Goal: Task Accomplishment & Management: Use online tool/utility

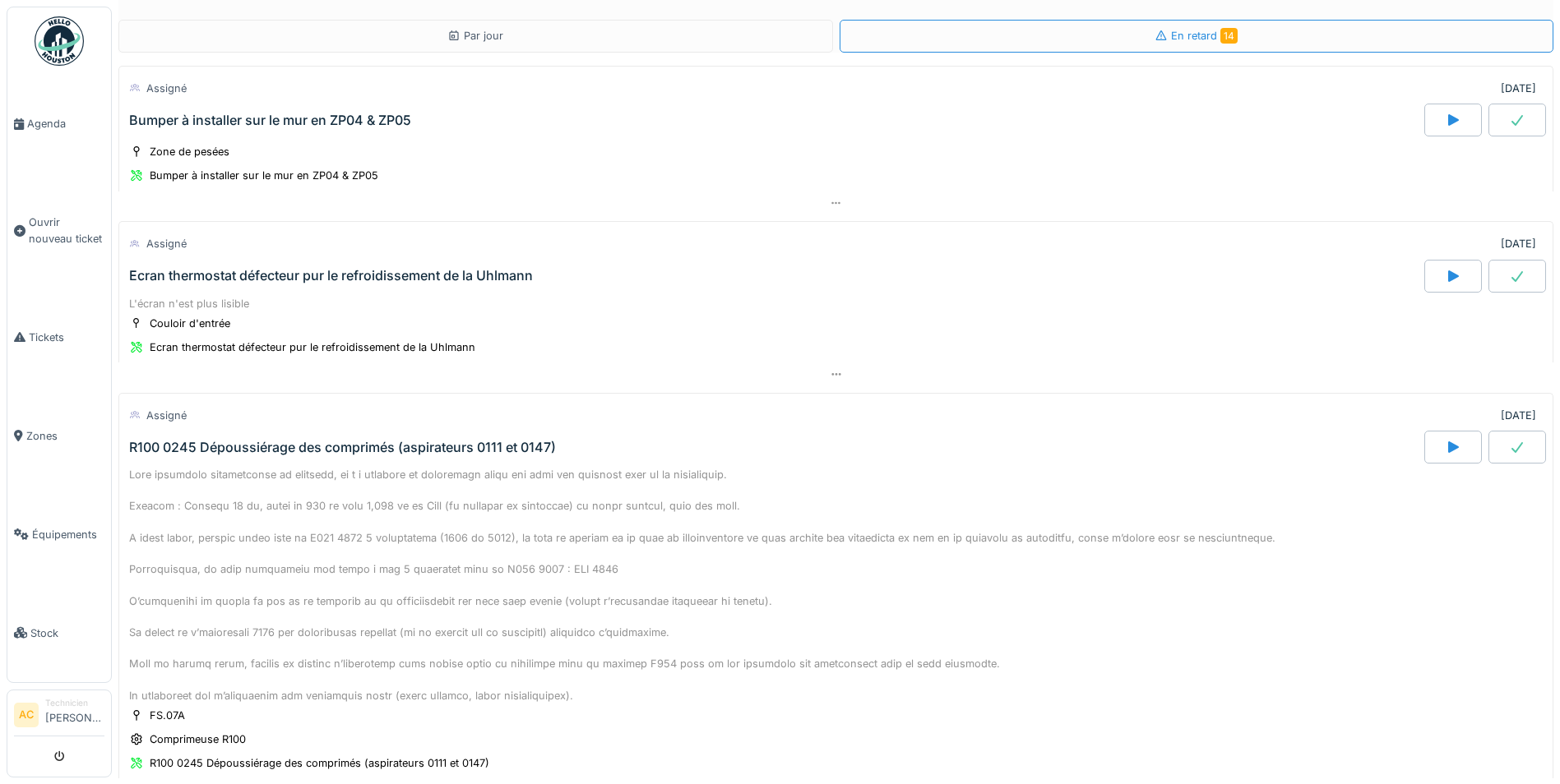
click at [56, 39] on img at bounding box center [59, 41] width 49 height 49
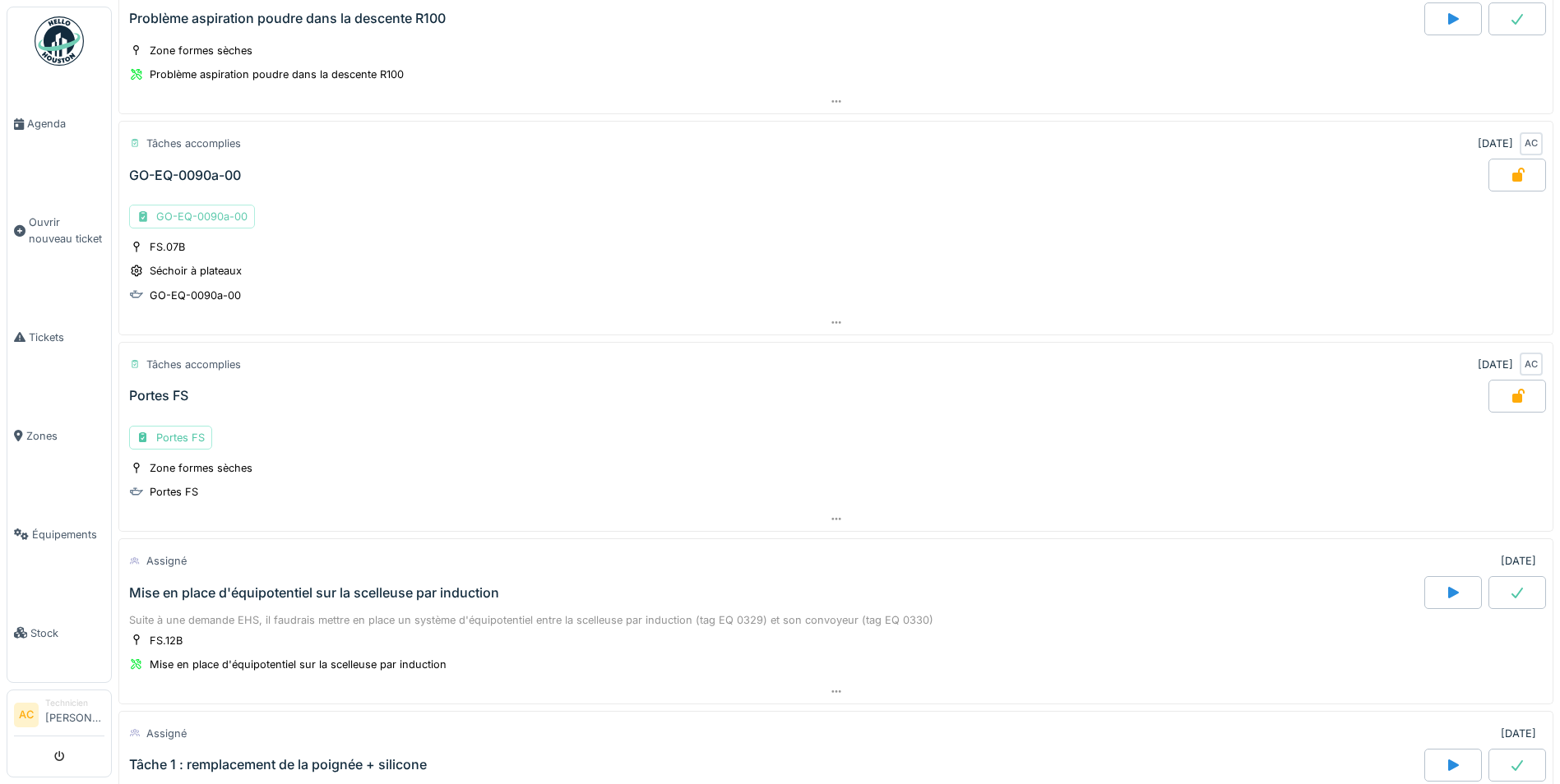
scroll to position [329, 0]
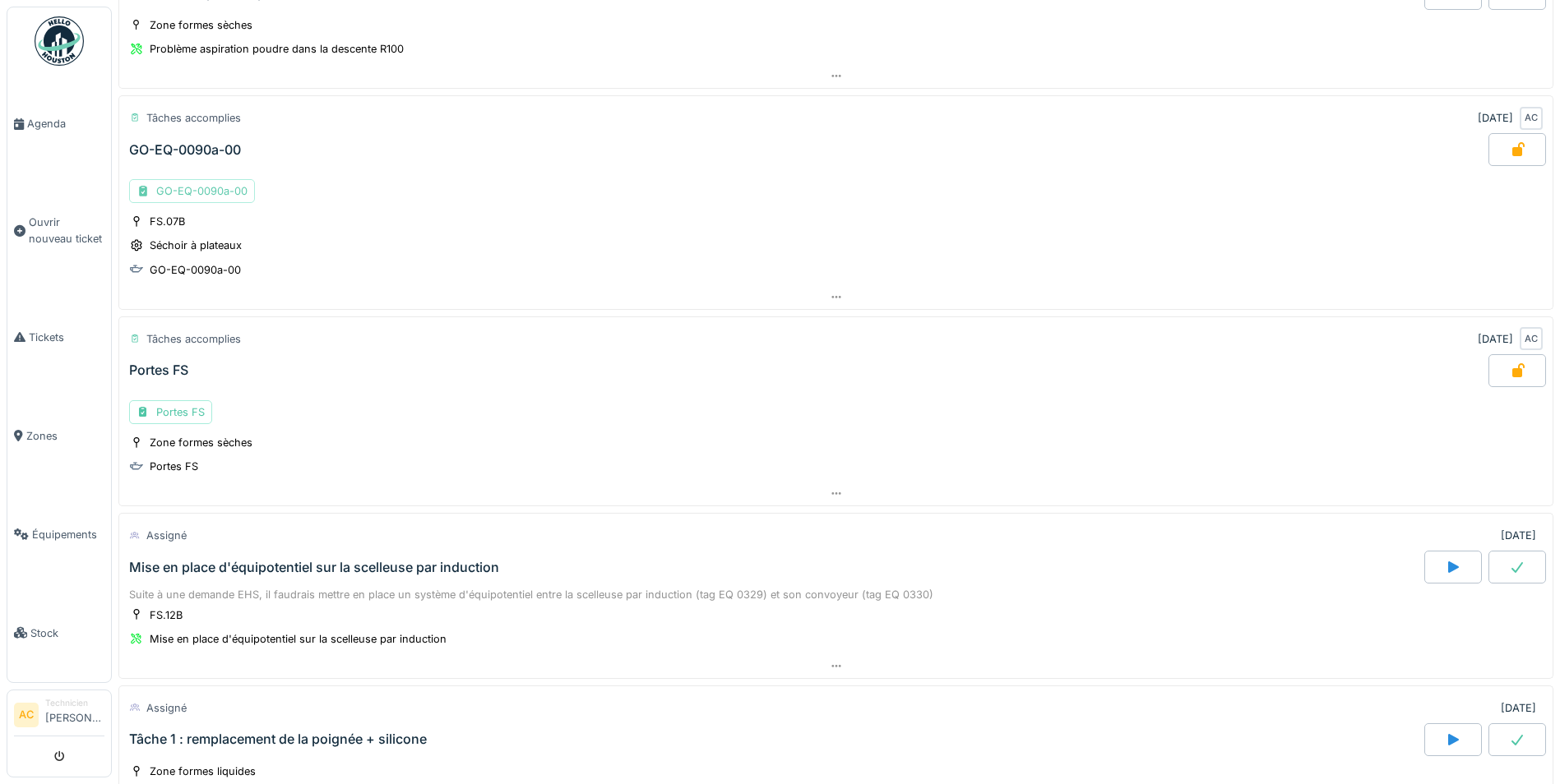
click at [190, 192] on div "GO-EQ-0090a-00" at bounding box center [192, 191] width 125 height 23
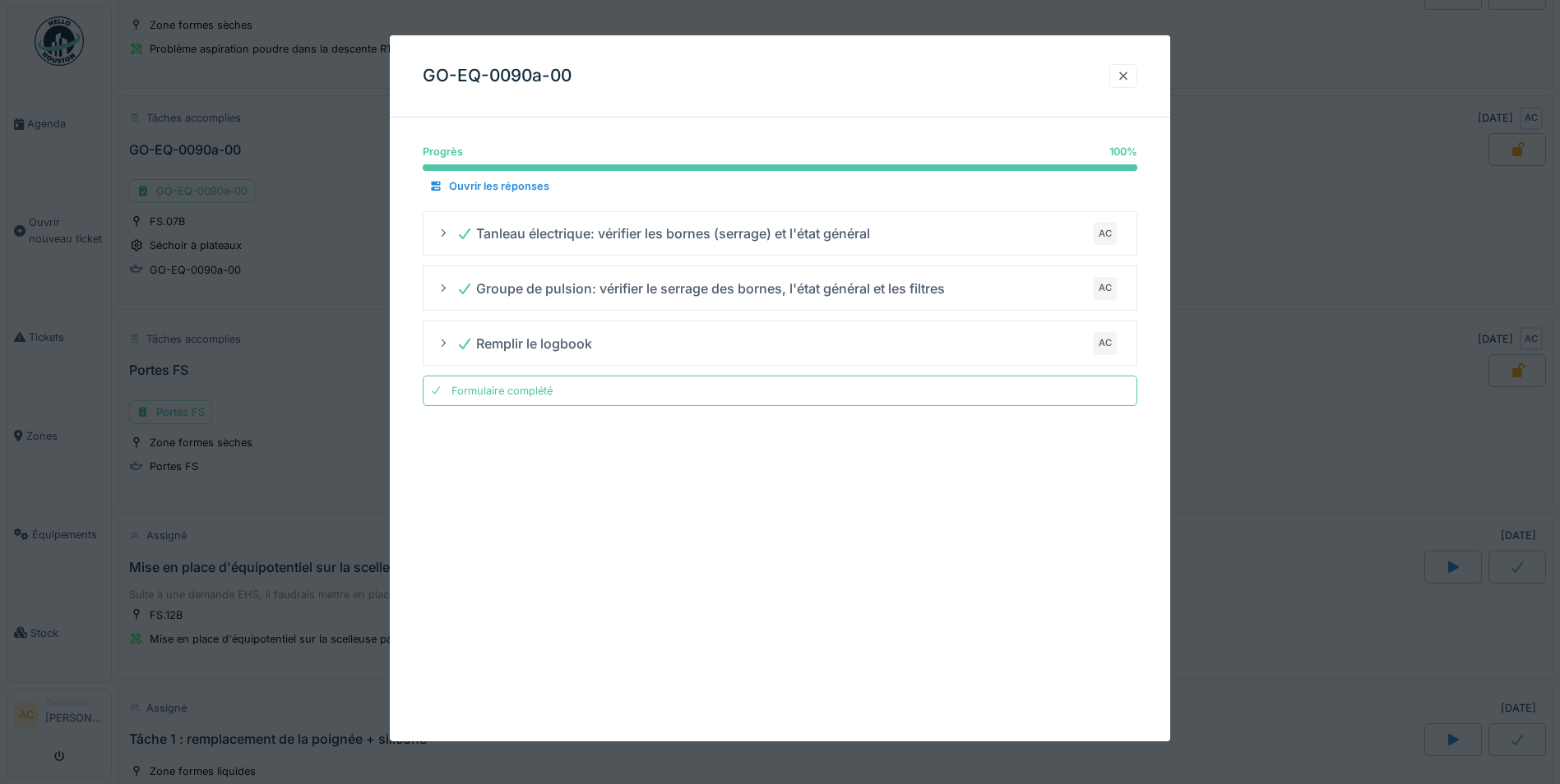
click at [1124, 85] on div at bounding box center [1123, 76] width 28 height 23
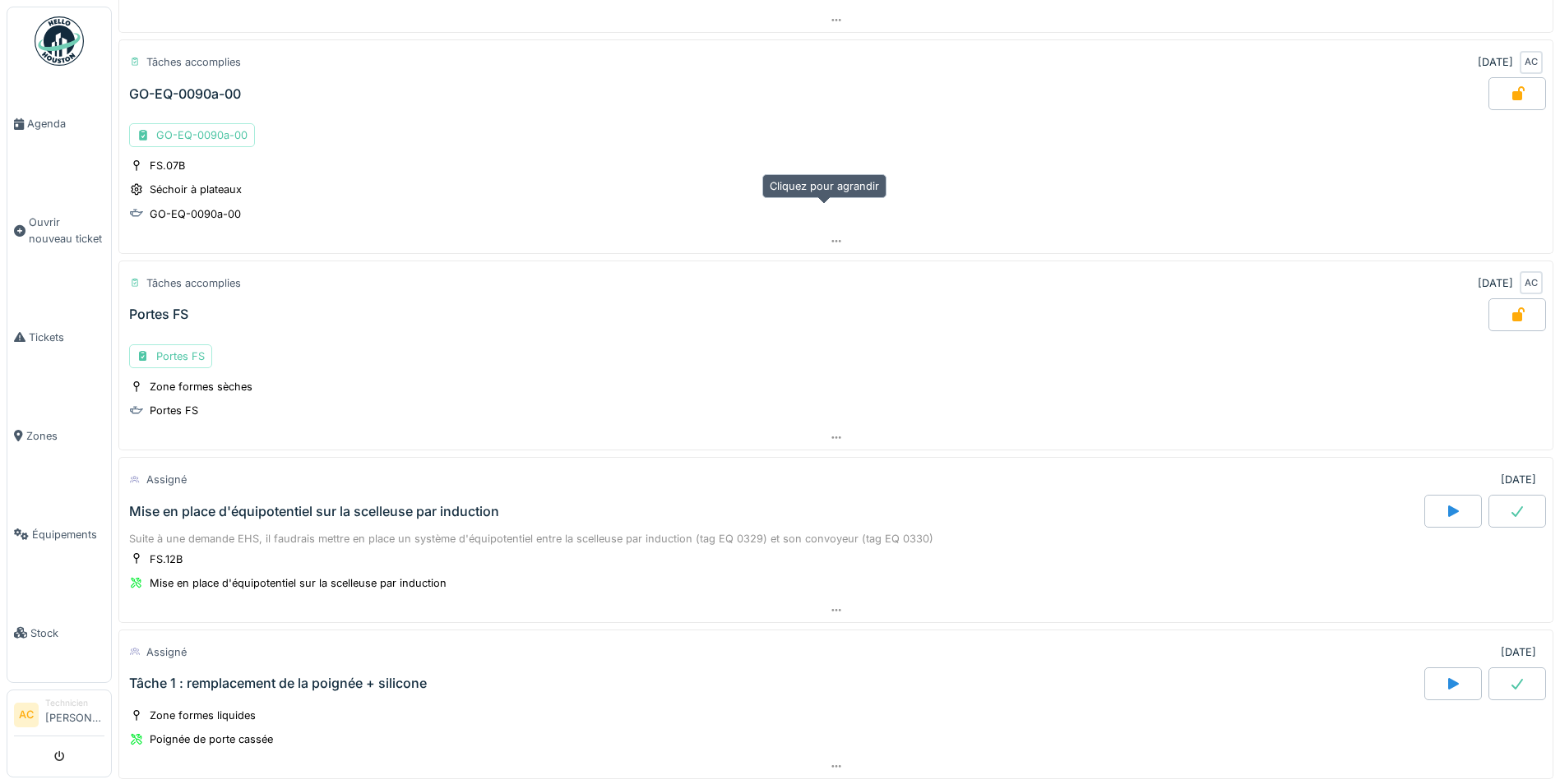
scroll to position [411, 0]
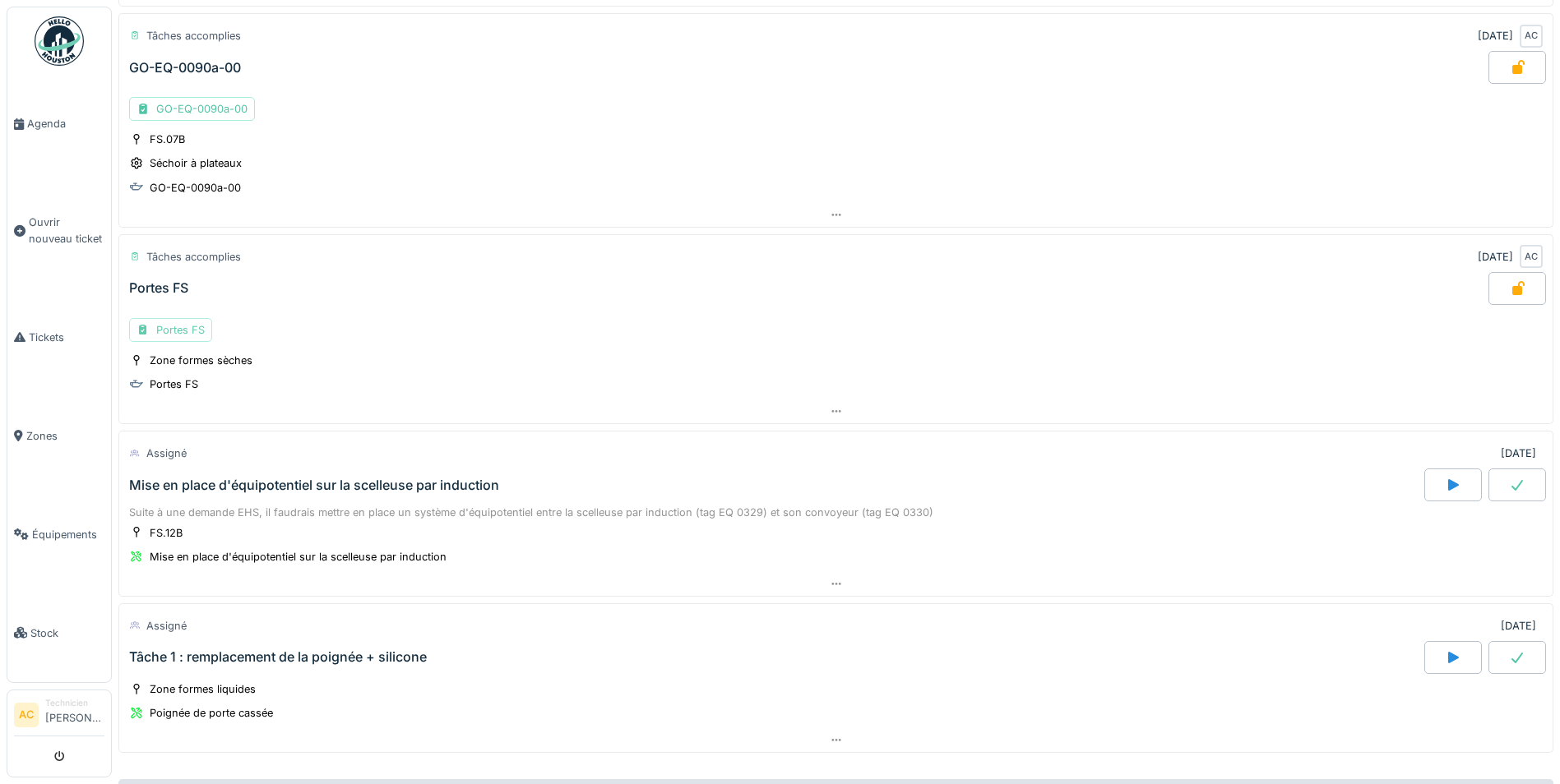
click at [177, 328] on div "Portes FS" at bounding box center [170, 330] width 83 height 23
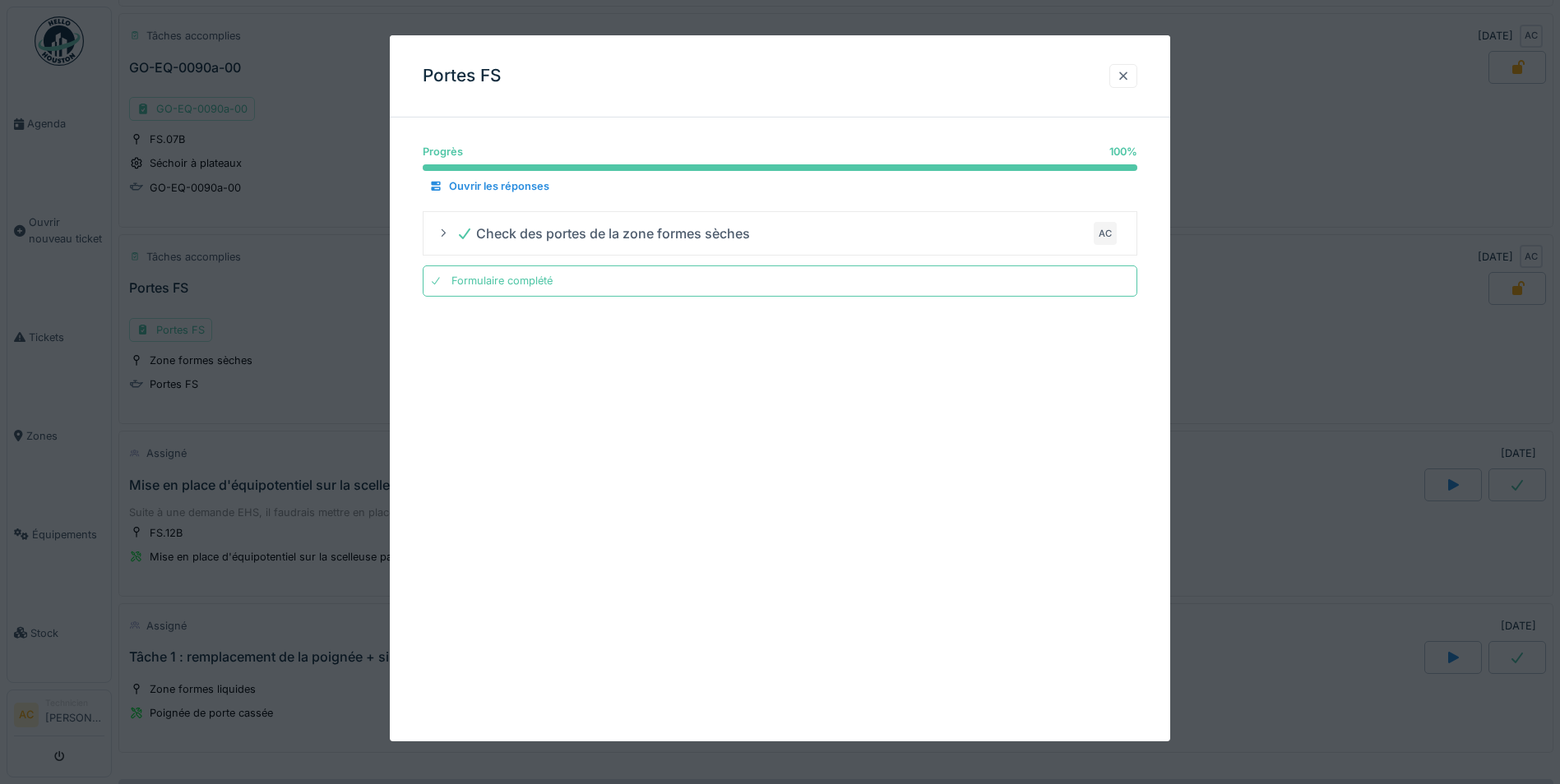
click at [1127, 69] on div at bounding box center [1123, 76] width 13 height 16
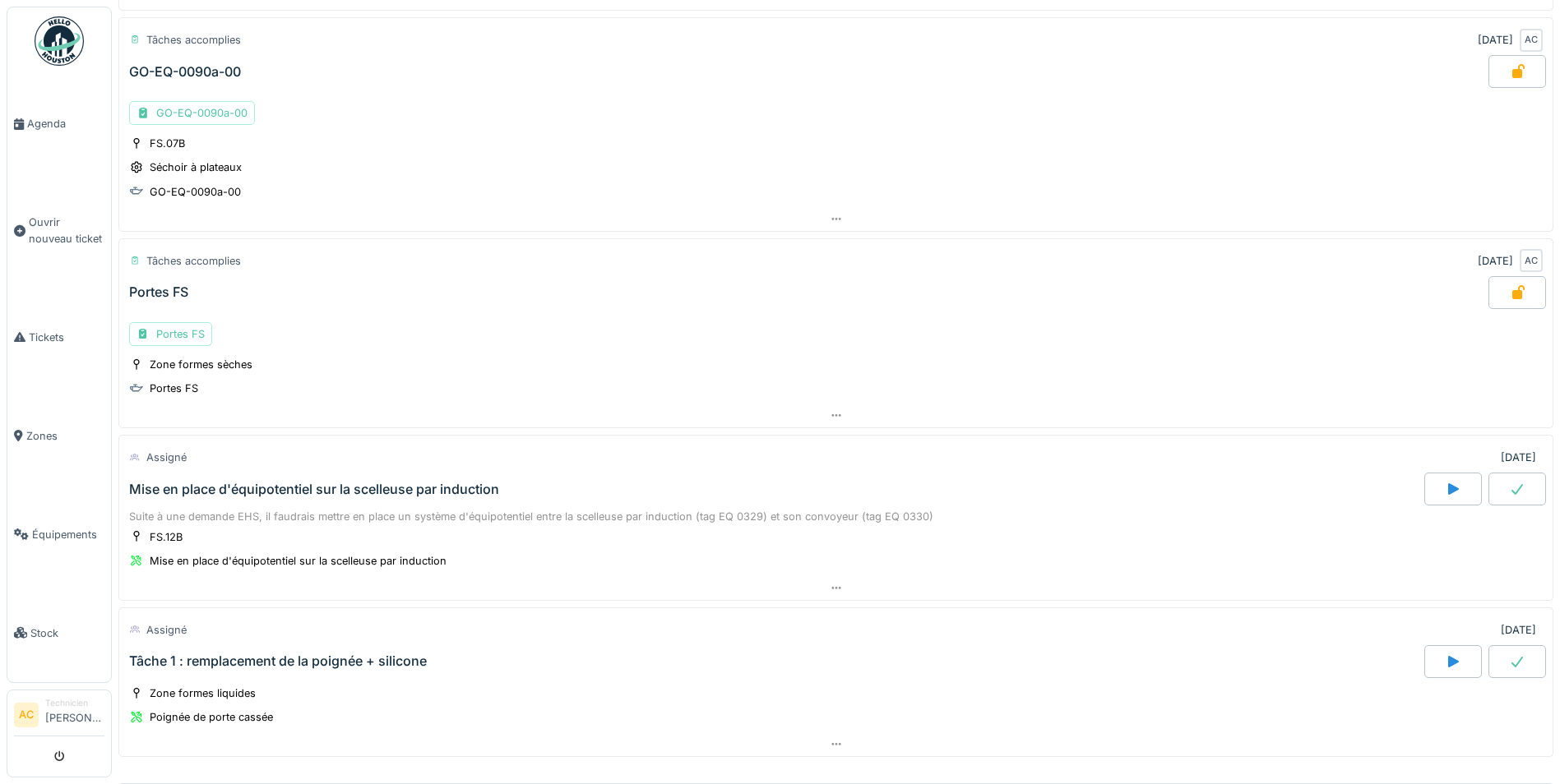
scroll to position [247, 0]
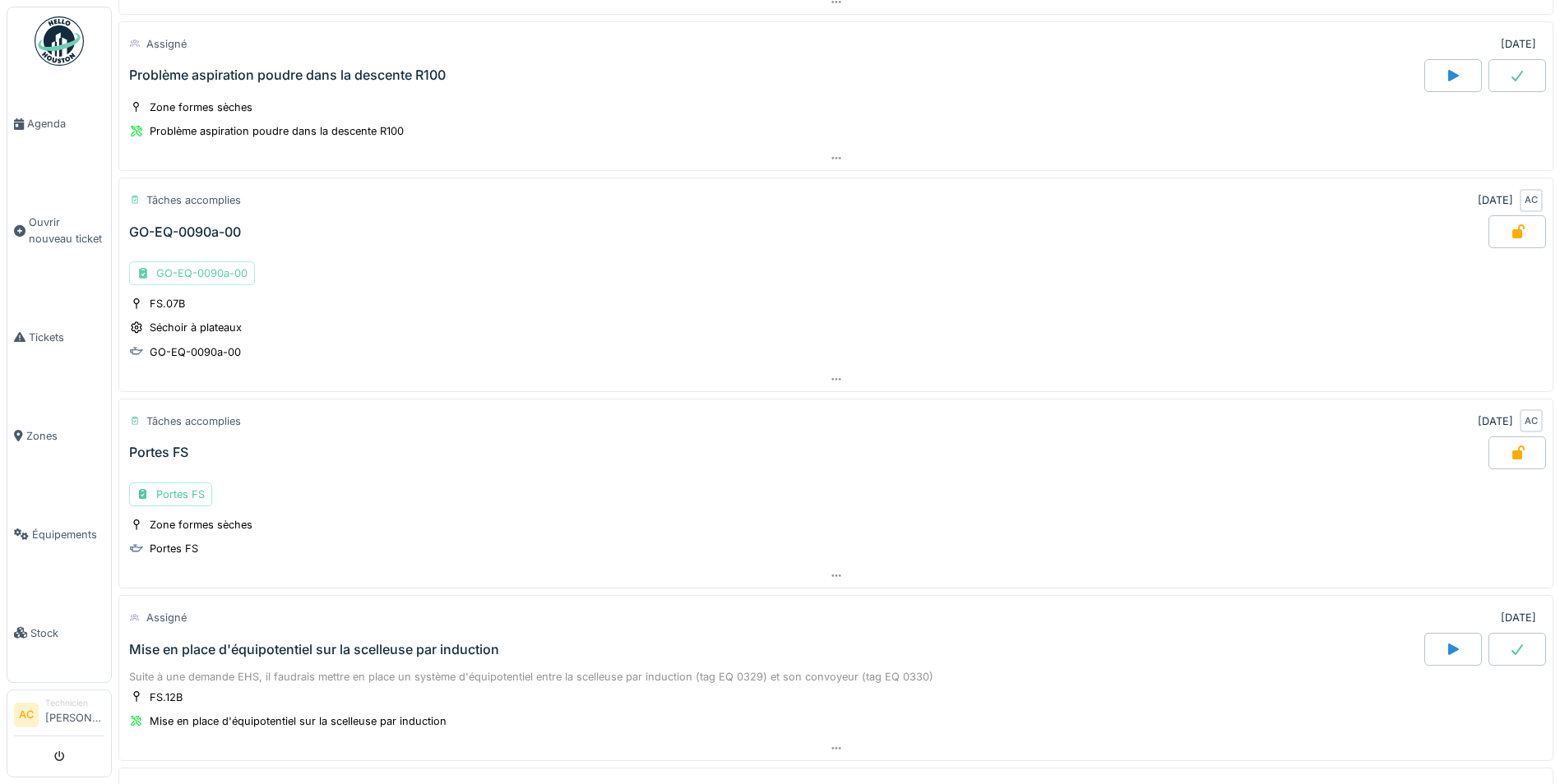
click at [196, 278] on div "GO-EQ-0090a-00" at bounding box center [192, 273] width 125 height 23
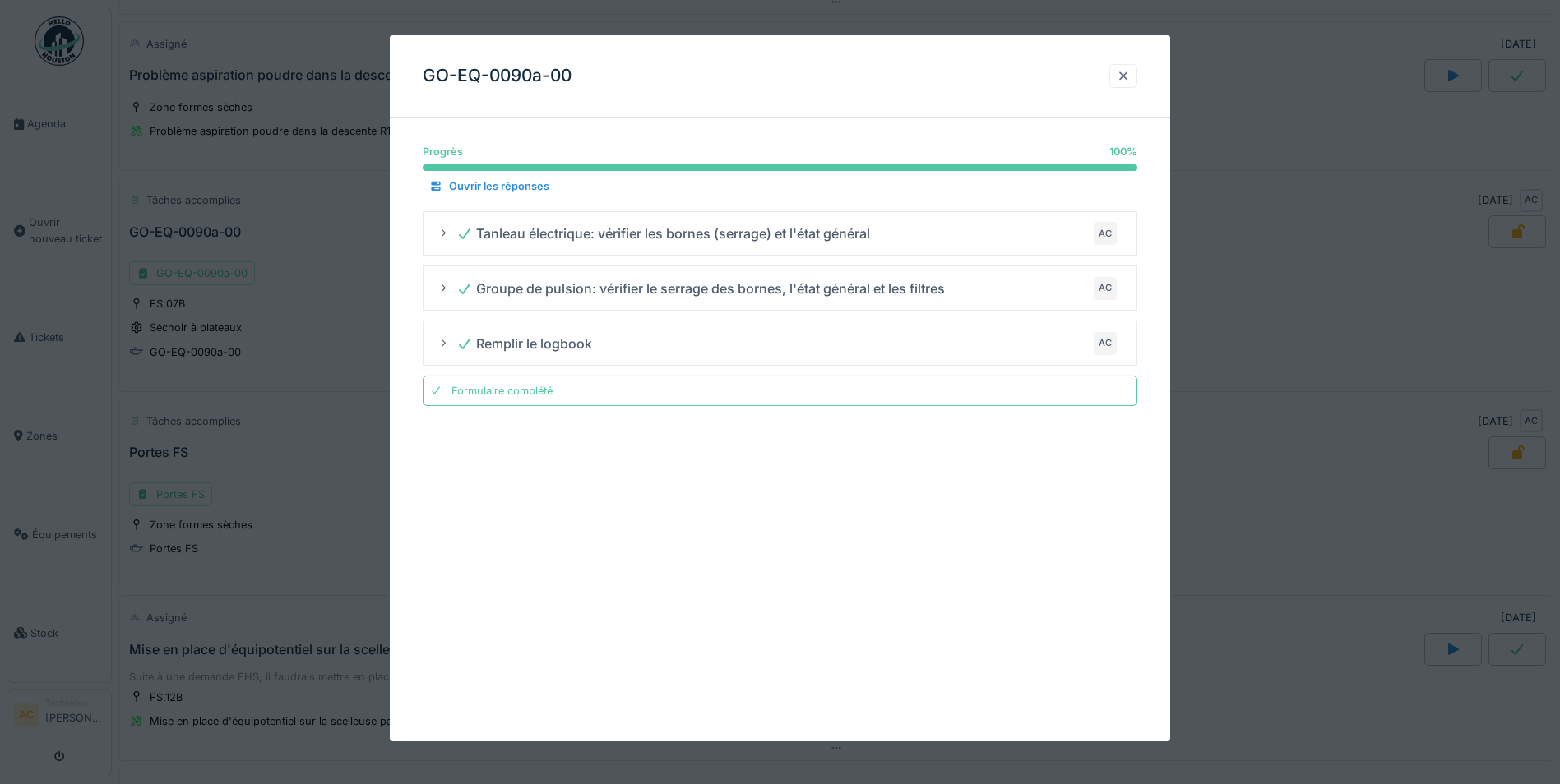
click at [1127, 75] on div at bounding box center [1123, 76] width 13 height 16
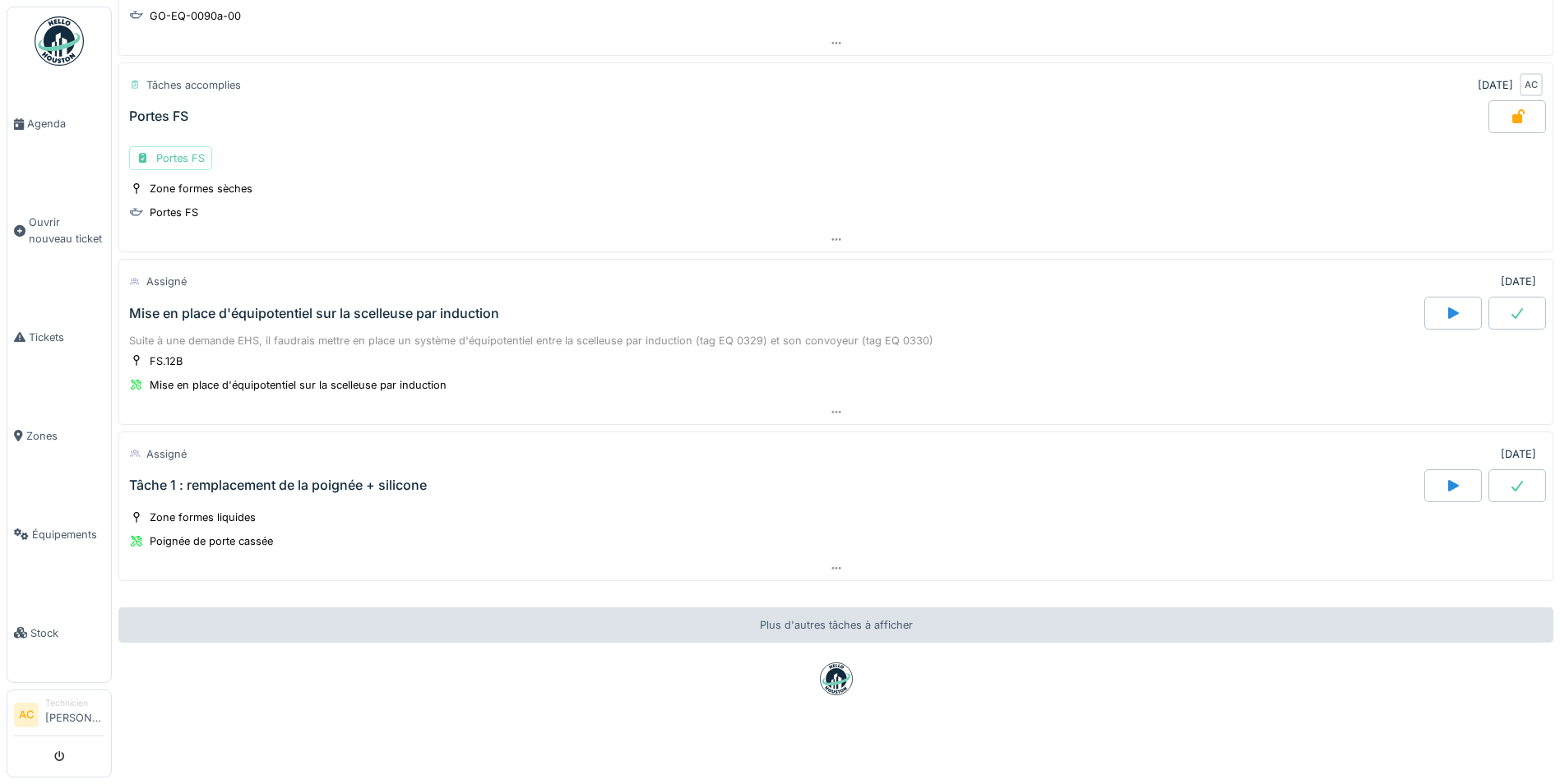
scroll to position [13, 0]
click at [1489, 470] on div at bounding box center [1517, 486] width 58 height 33
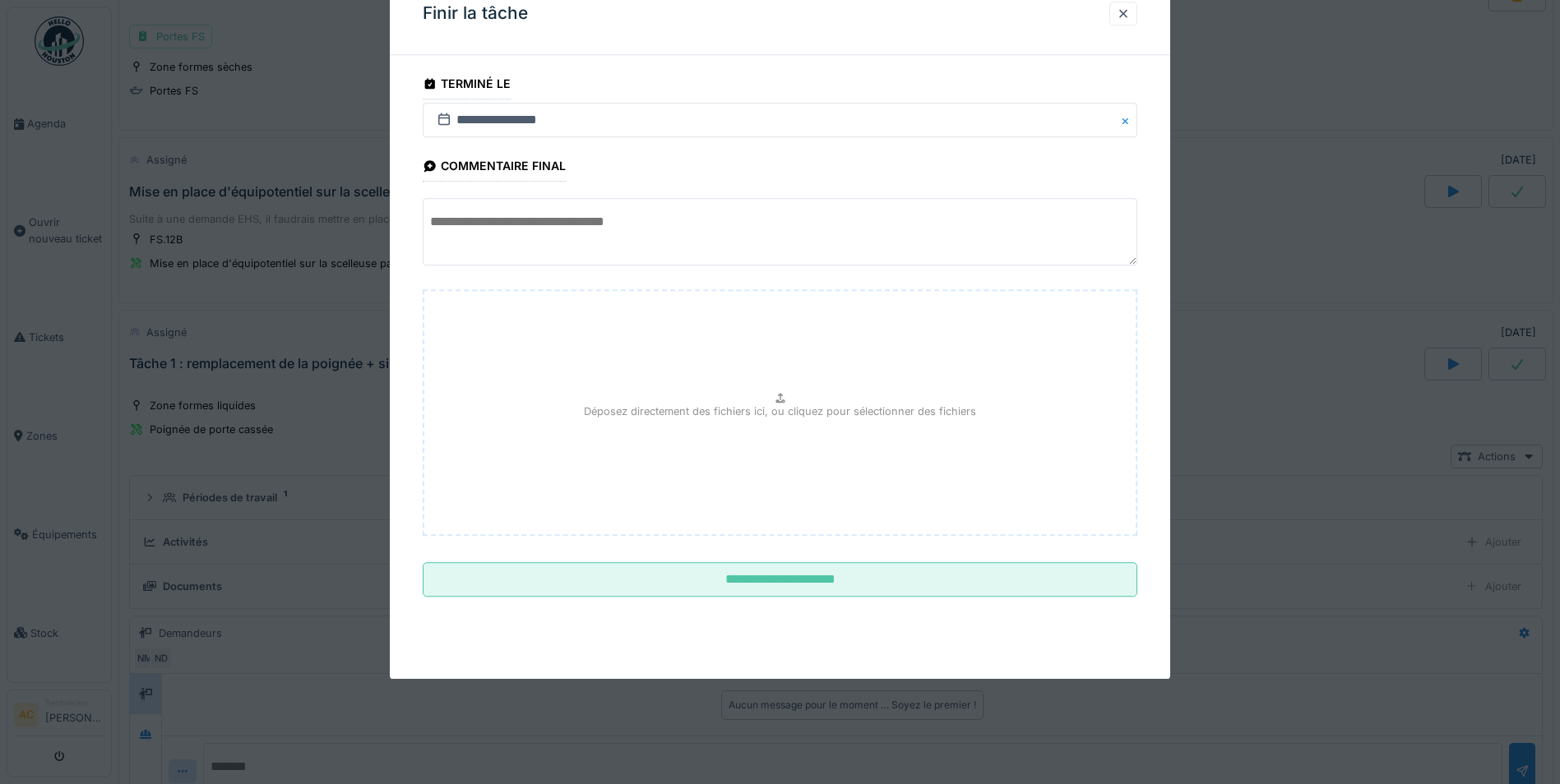
scroll to position [948, 0]
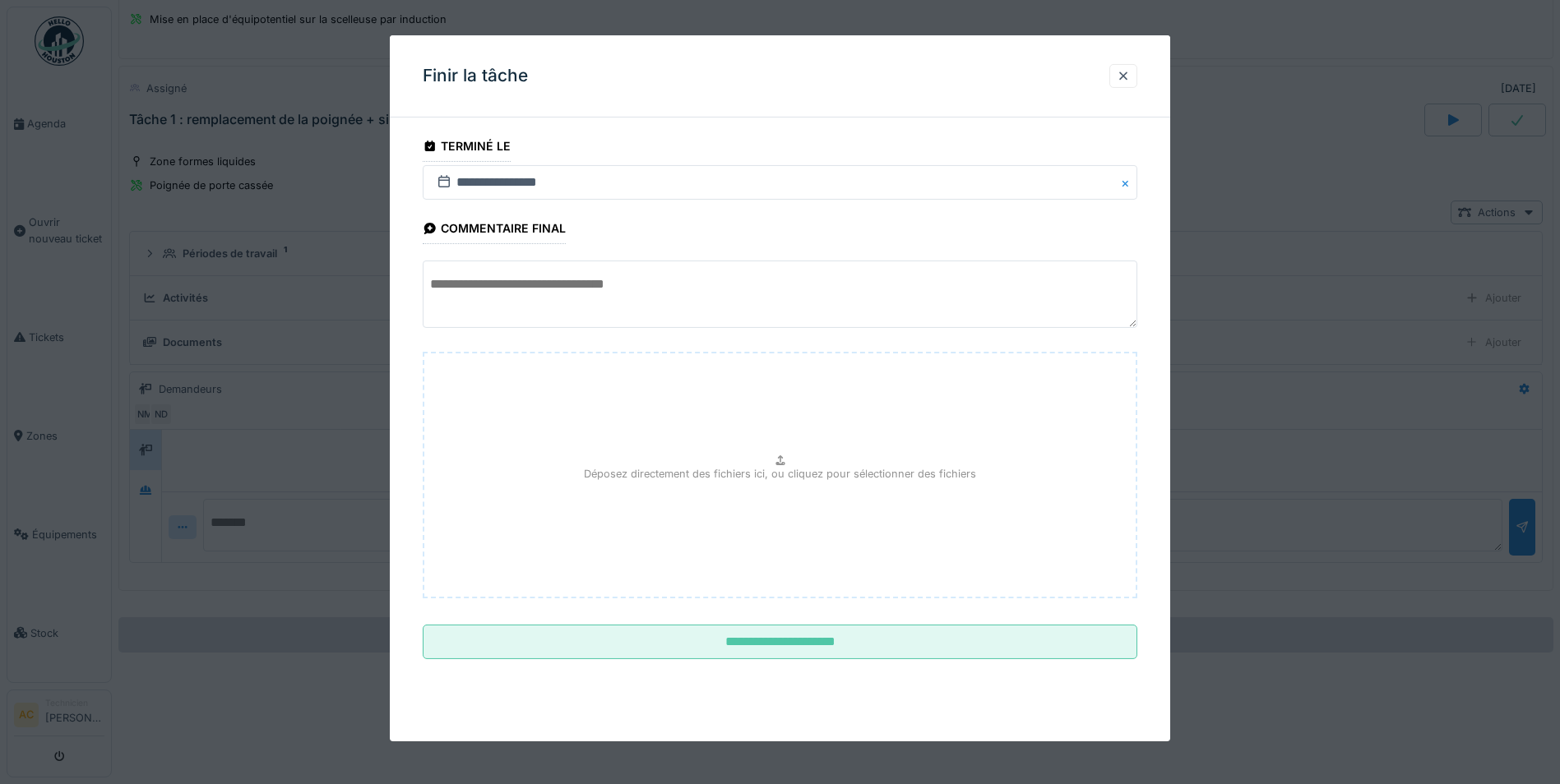
click at [601, 290] on textarea at bounding box center [780, 294] width 715 height 68
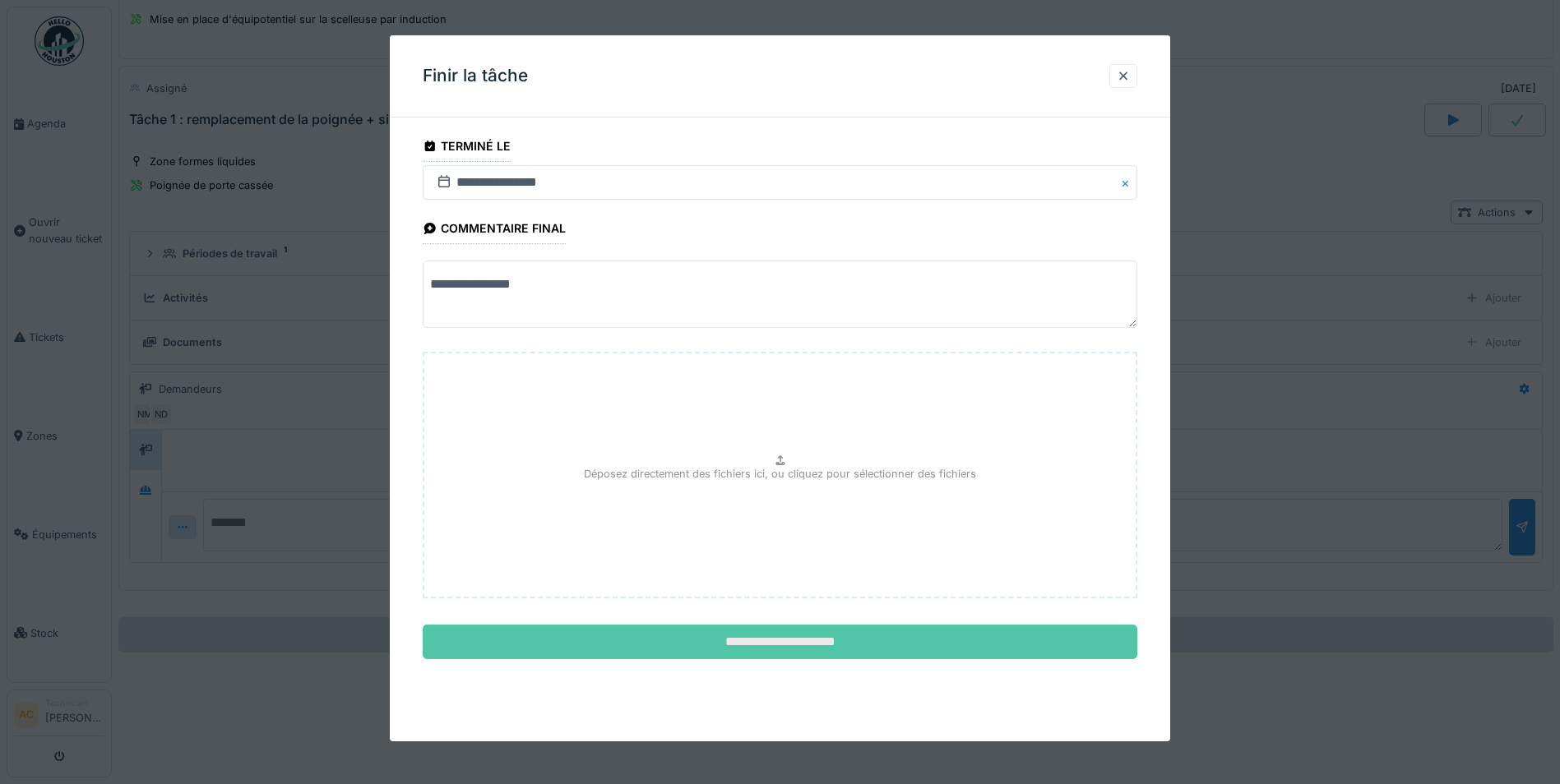
type textarea "**********"
click at [735, 650] on input "**********" at bounding box center [780, 641] width 715 height 34
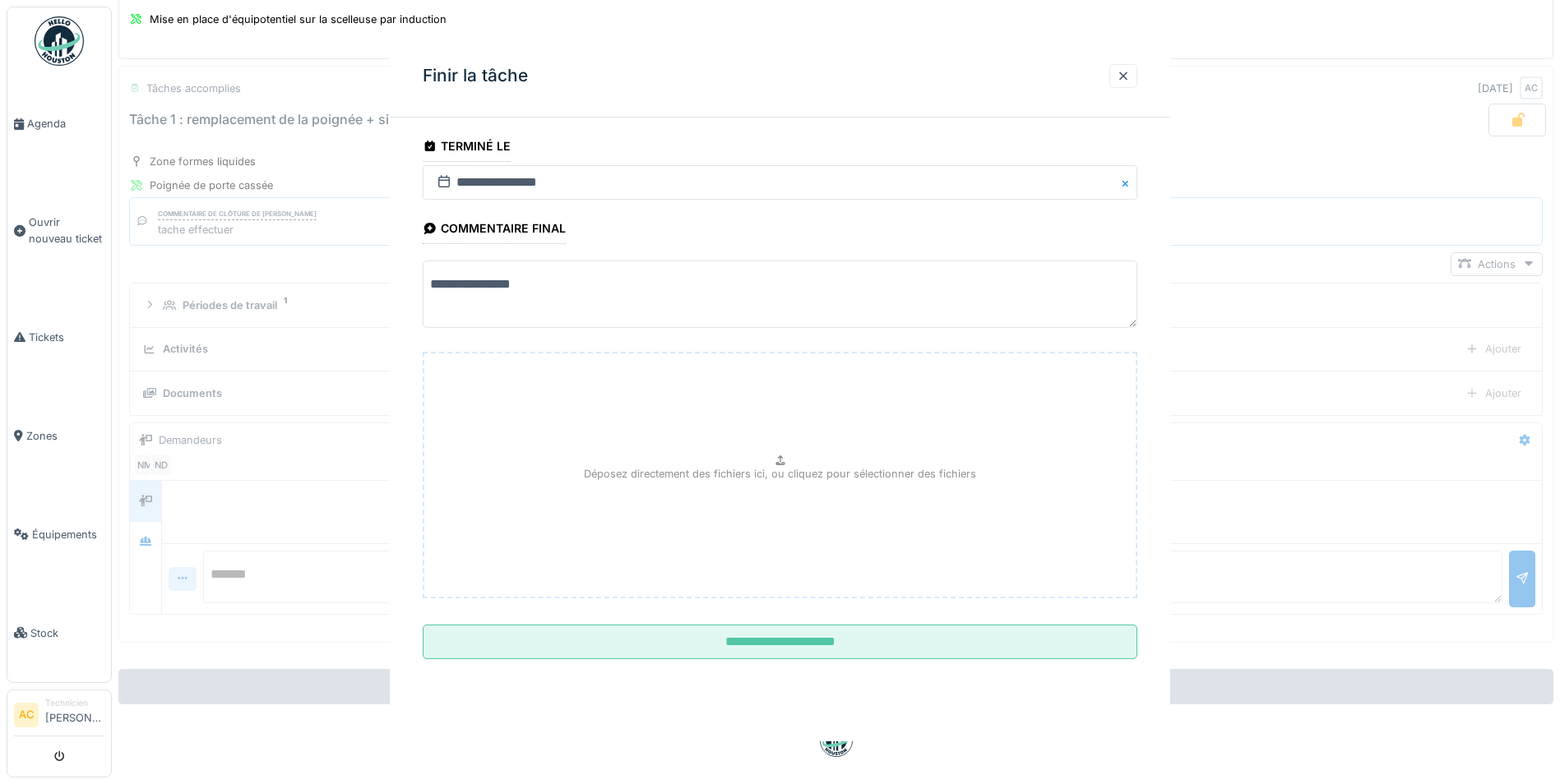
scroll to position [595, 0]
